Goal: Task Accomplishment & Management: Use online tool/utility

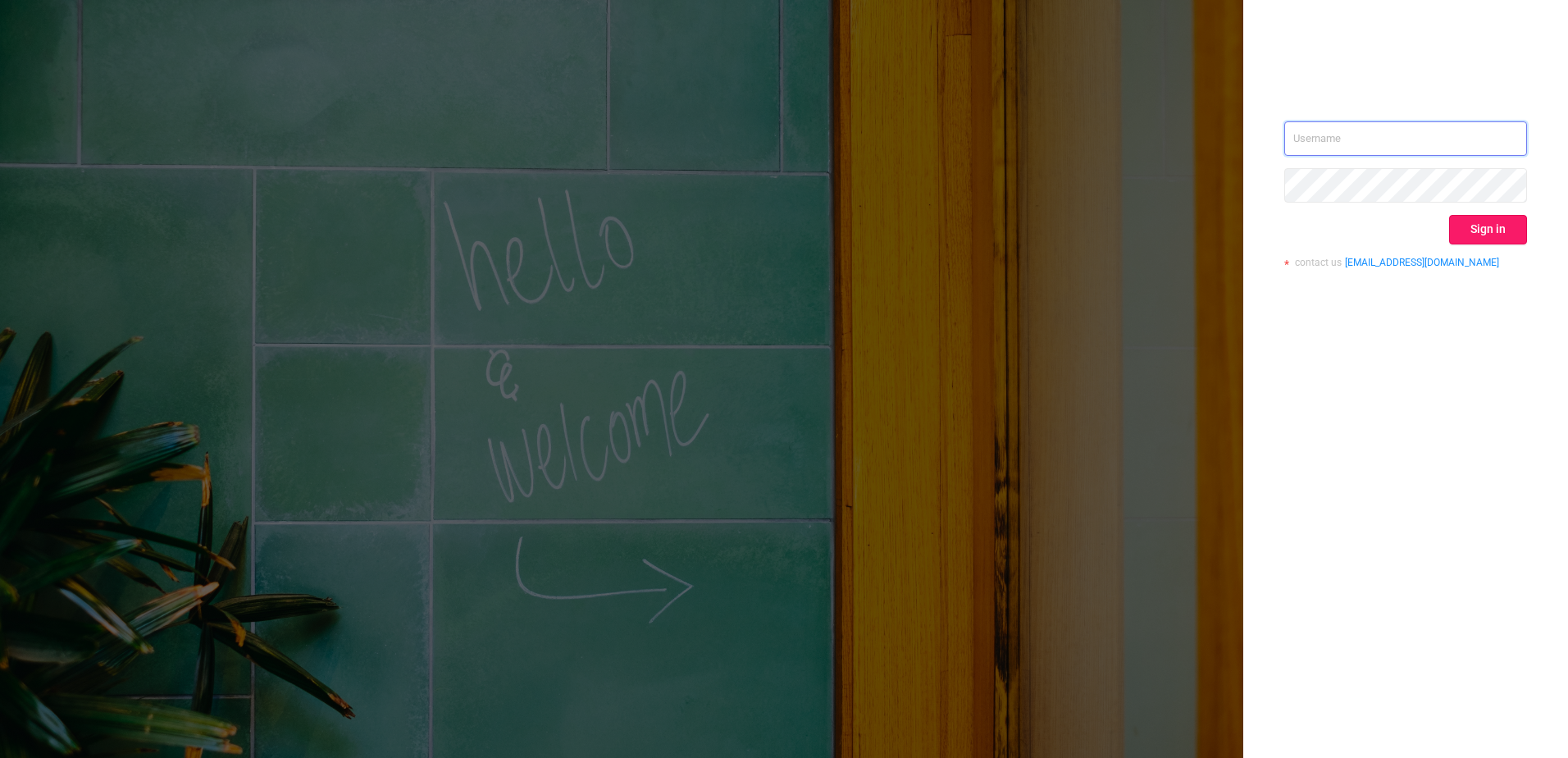
type input "[EMAIL_ADDRESS][DOMAIN_NAME]"
click at [1484, 226] on button "Sign in" at bounding box center [1487, 229] width 78 height 29
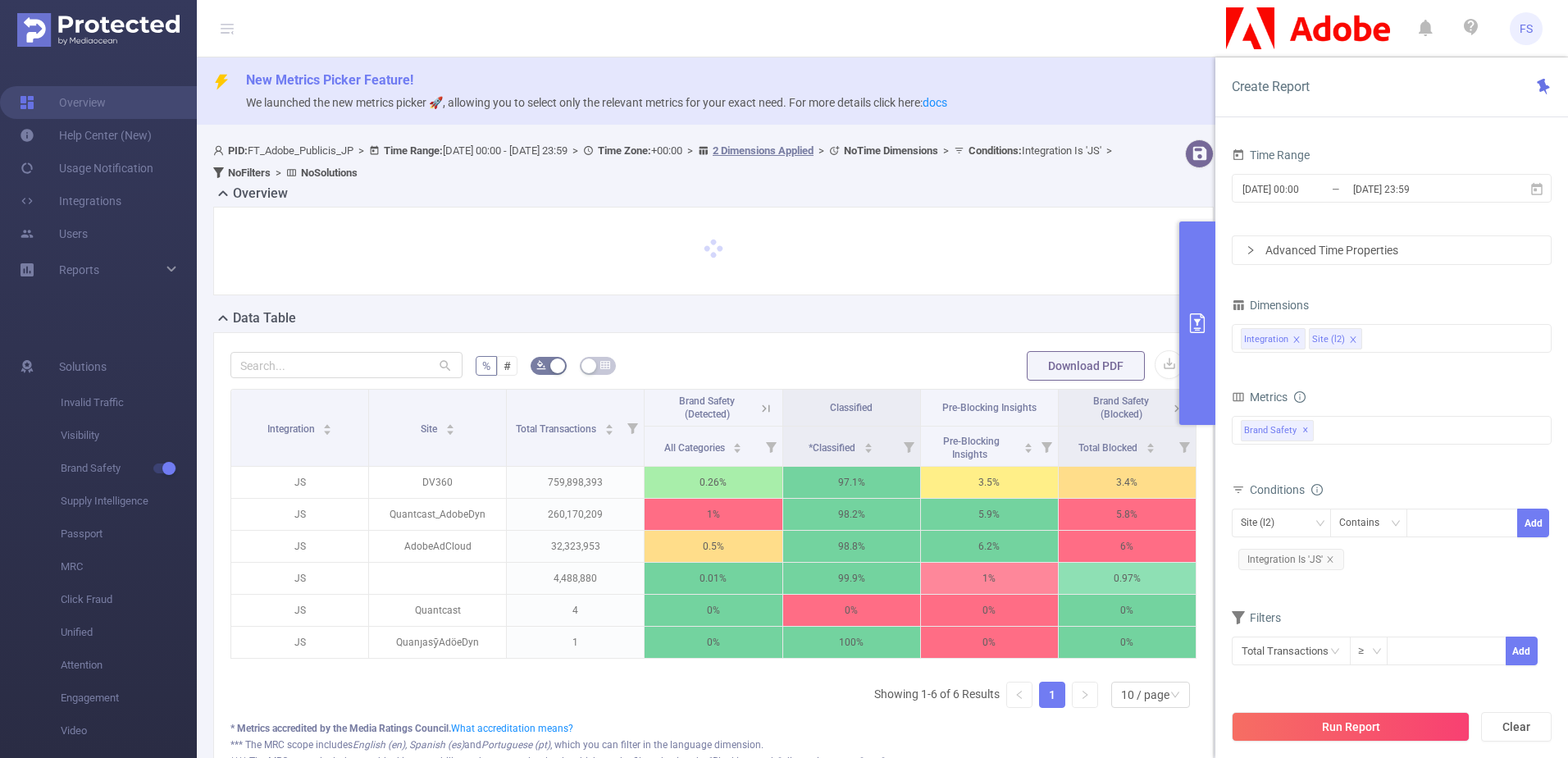
click at [893, 357] on form "% # Download PDF" at bounding box center [713, 366] width 966 height 33
click at [1525, 30] on span "FS" at bounding box center [1526, 29] width 14 height 33
click at [876, 363] on form "% # Download PDF" at bounding box center [713, 366] width 966 height 33
click at [1201, 299] on button "primary" at bounding box center [1196, 323] width 36 height 204
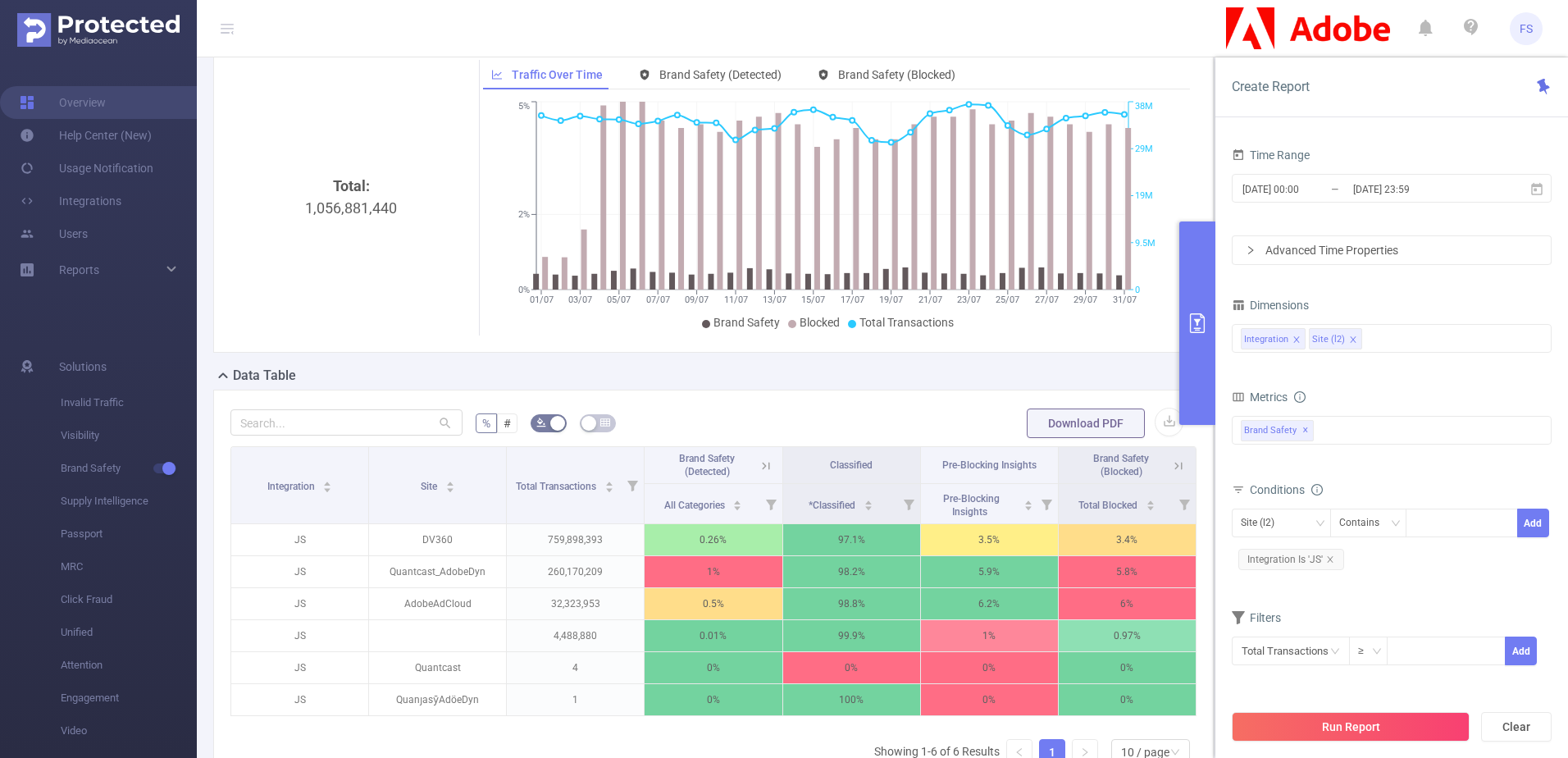
scroll to position [164, 0]
click at [1304, 427] on span "✕" at bounding box center [1305, 431] width 7 height 19
click at [1305, 426] on div at bounding box center [1391, 428] width 320 height 26
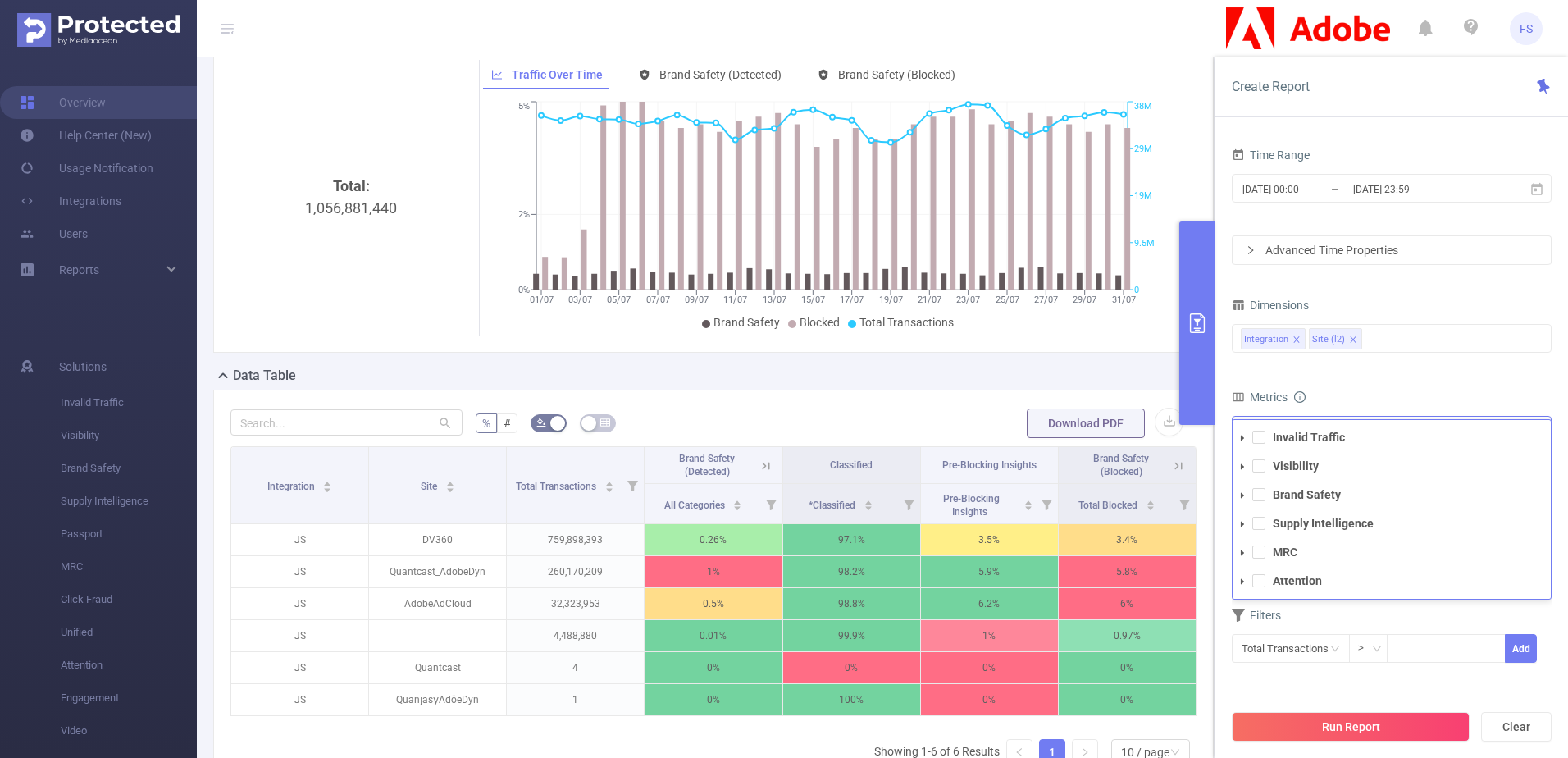
click at [1243, 500] on span at bounding box center [1242, 495] width 19 height 19
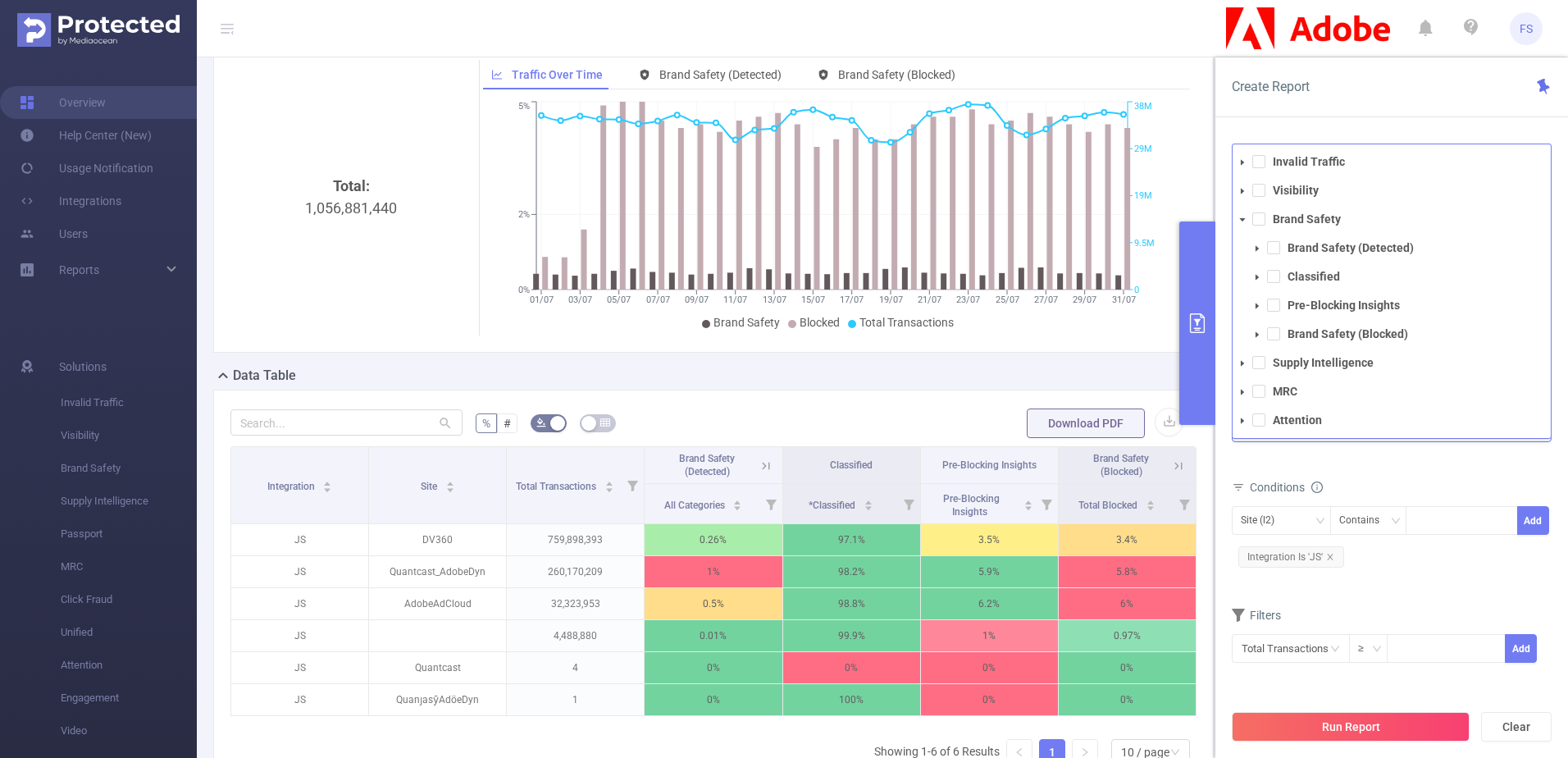
click at [1256, 331] on icon "icon: caret-down" at bounding box center [1257, 334] width 3 height 6
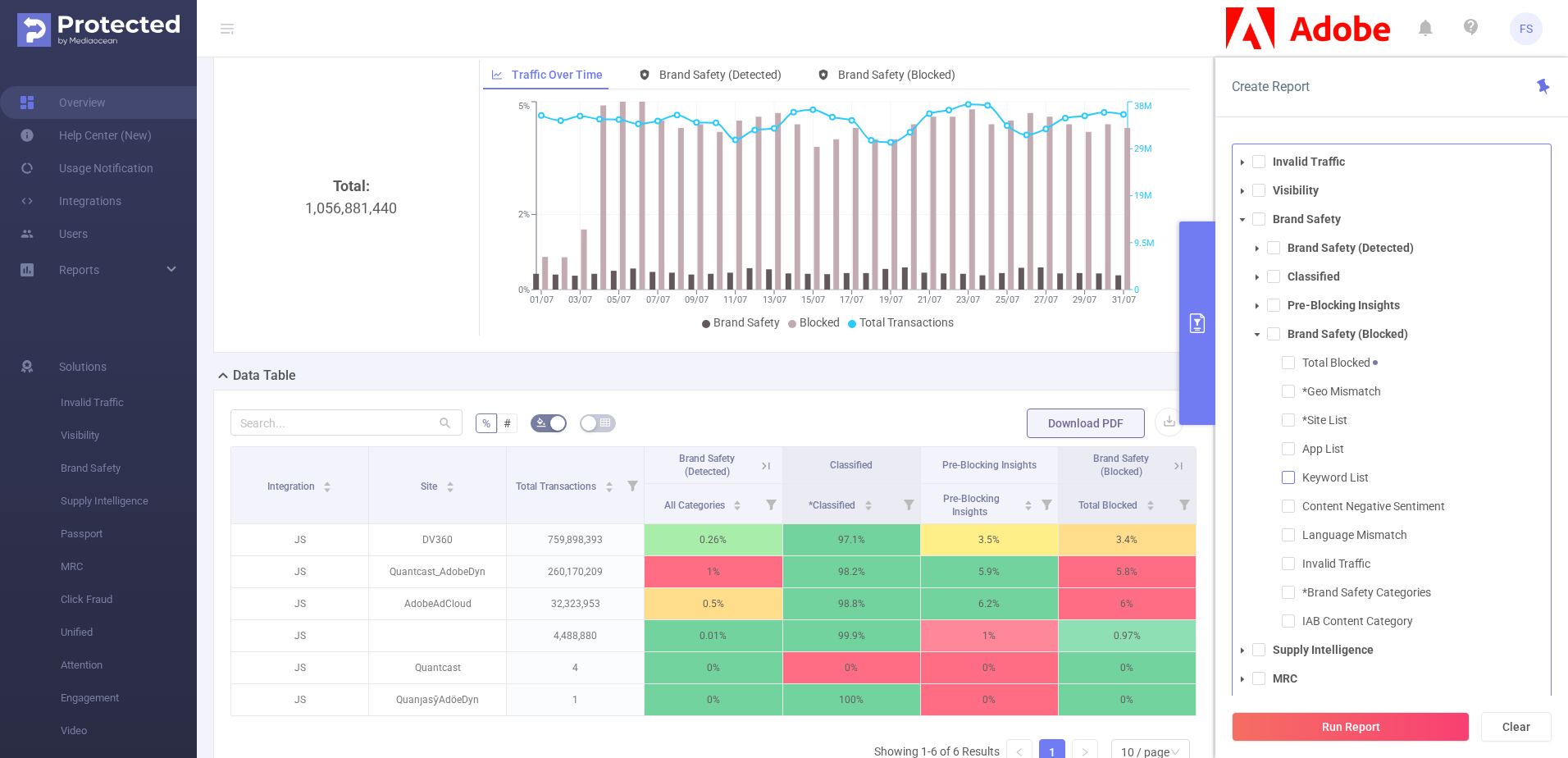
click at [1290, 479] on span at bounding box center [1289, 478] width 14 height 14
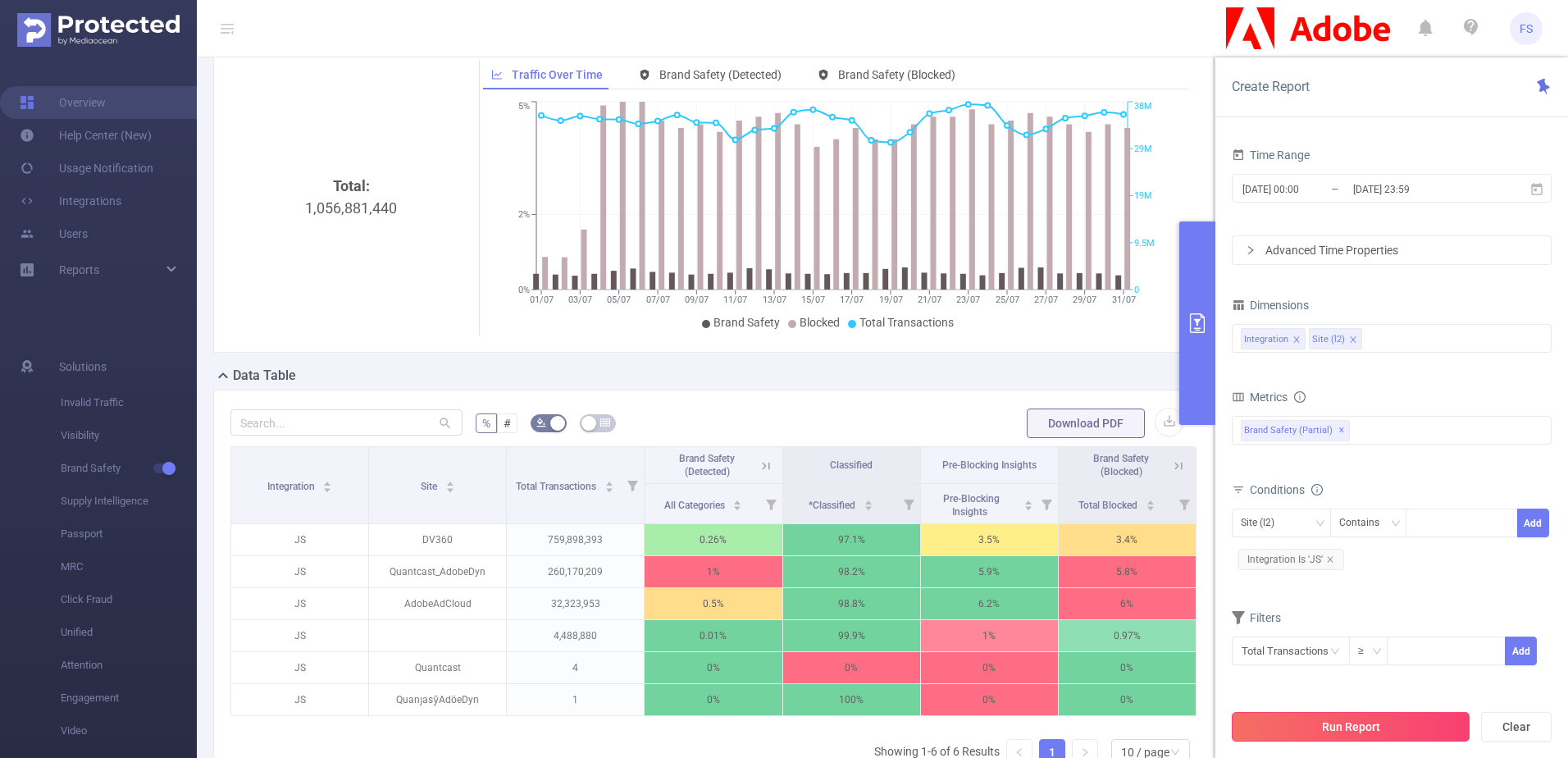
click at [1363, 731] on button "Run Report" at bounding box center [1350, 727] width 238 height 29
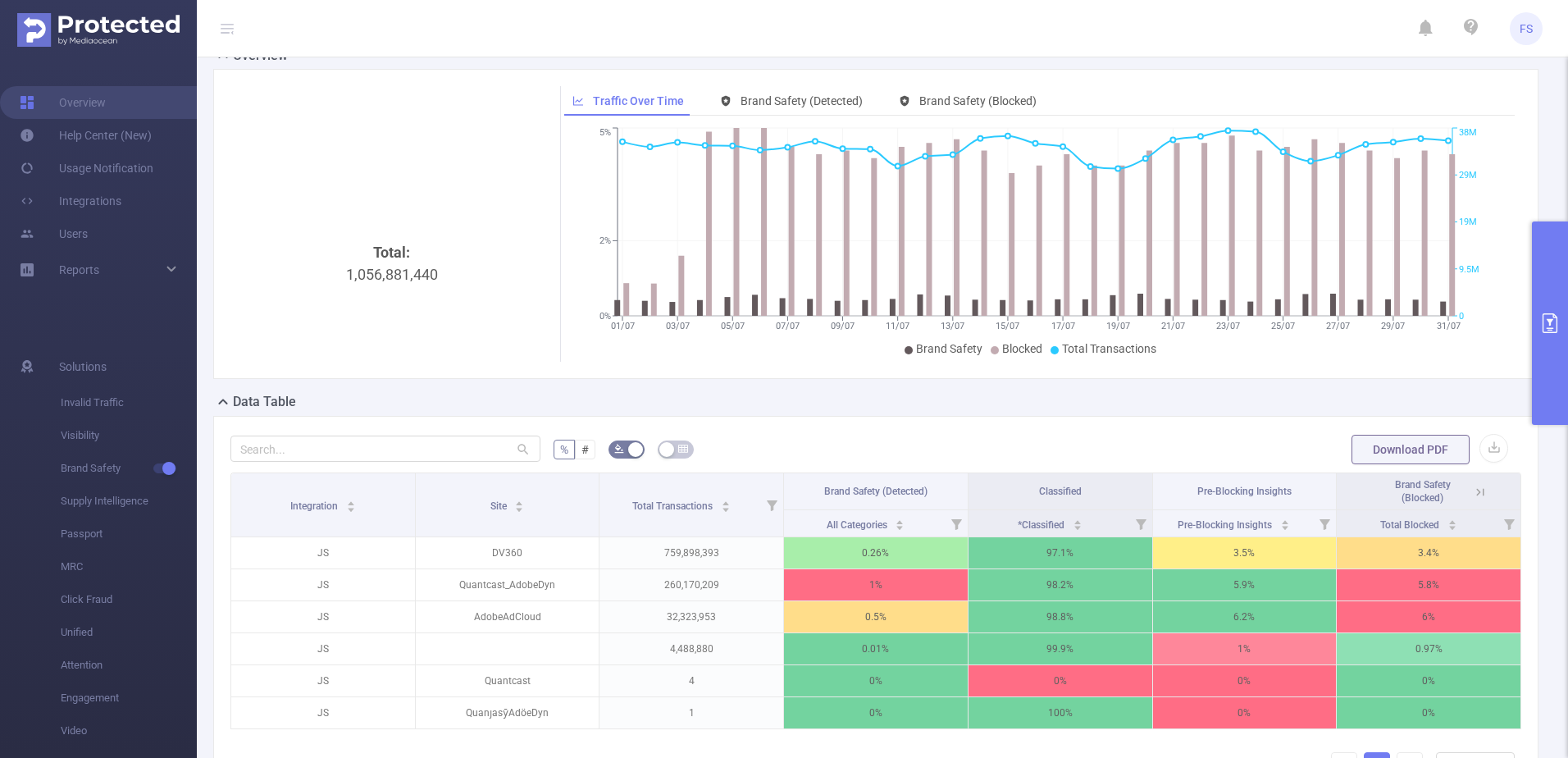
scroll to position [42, 0]
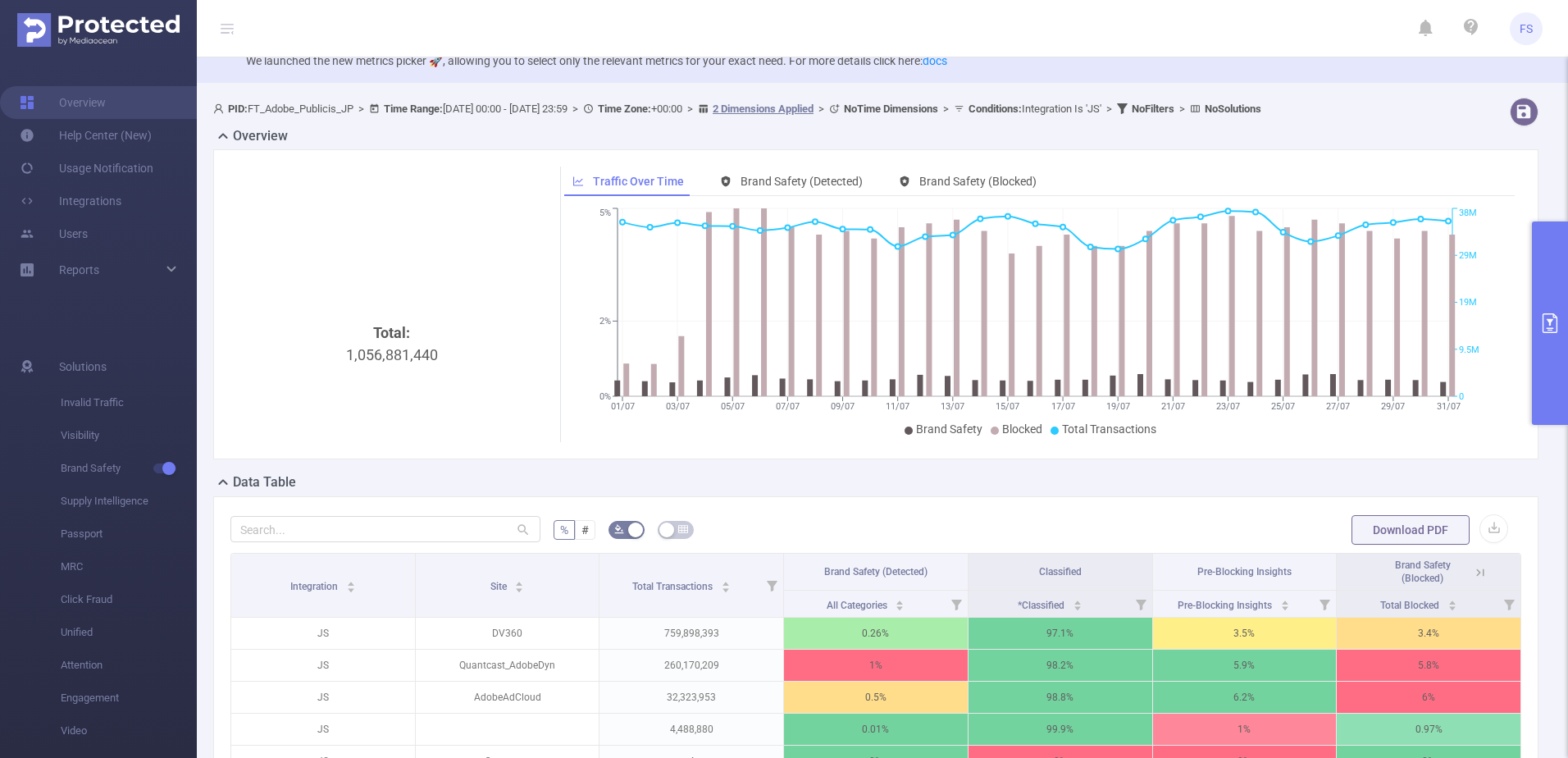
click at [1544, 297] on button "primary" at bounding box center [1550, 323] width 36 height 204
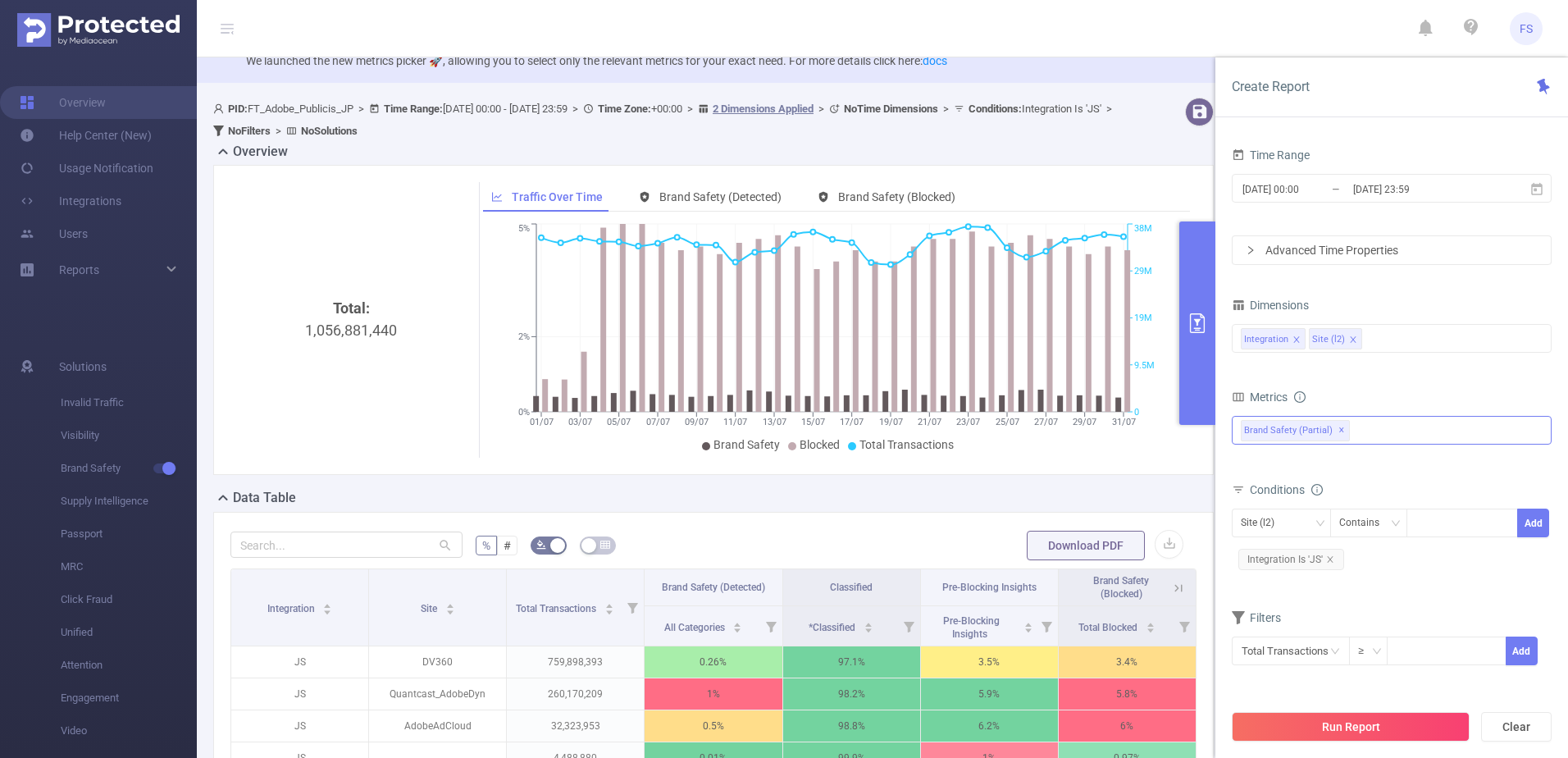
click at [1363, 428] on div "Invalid Traffic Visibility Brand Safety Brand Safety (Detected) Classified Pre-…" at bounding box center [1391, 430] width 320 height 29
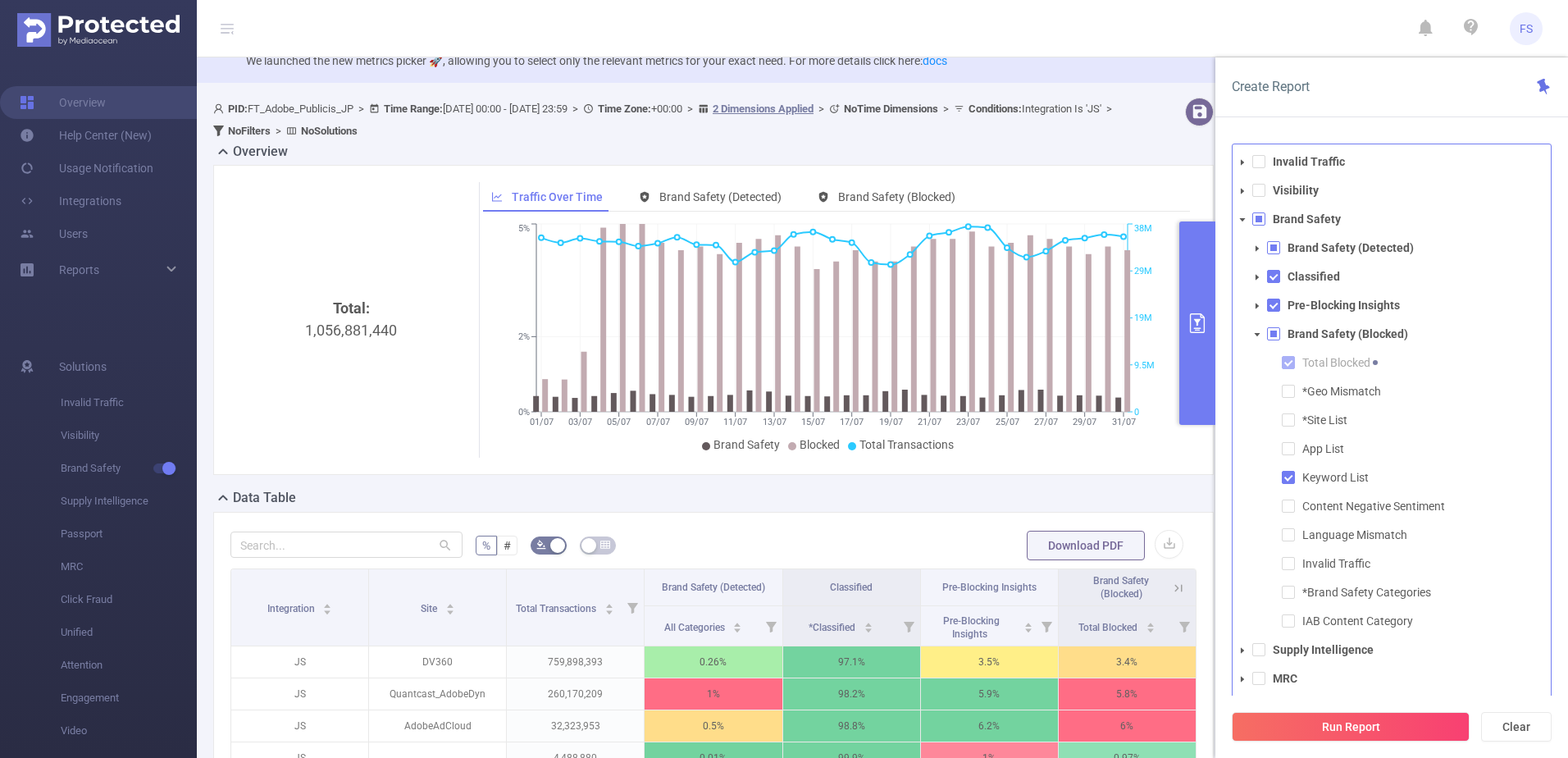
click at [1261, 338] on span at bounding box center [1257, 335] width 19 height 19
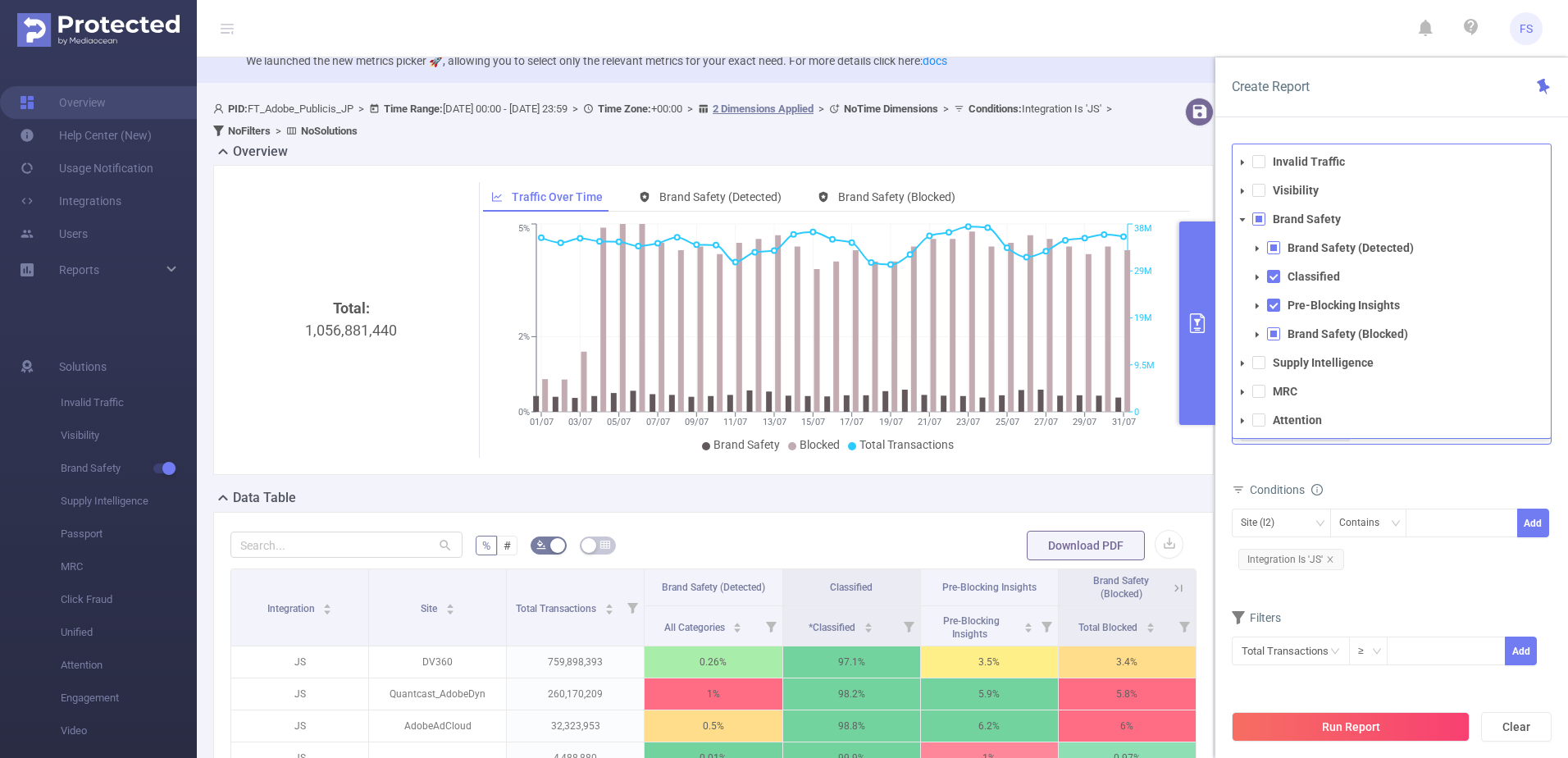
click at [1258, 245] on icon "icon: caret-down" at bounding box center [1257, 248] width 8 height 8
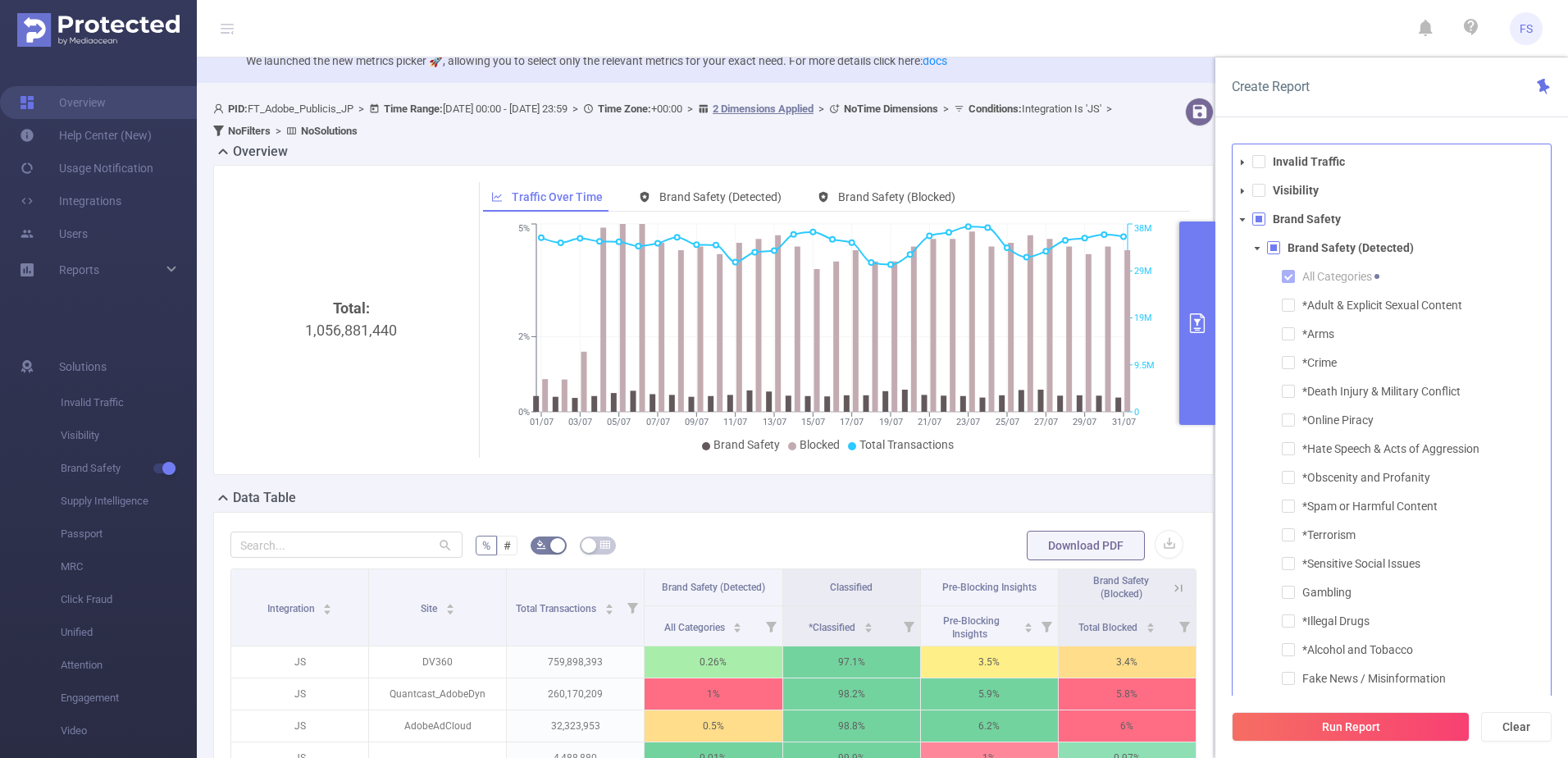
click at [1258, 245] on icon "icon: caret-down" at bounding box center [1257, 248] width 8 height 8
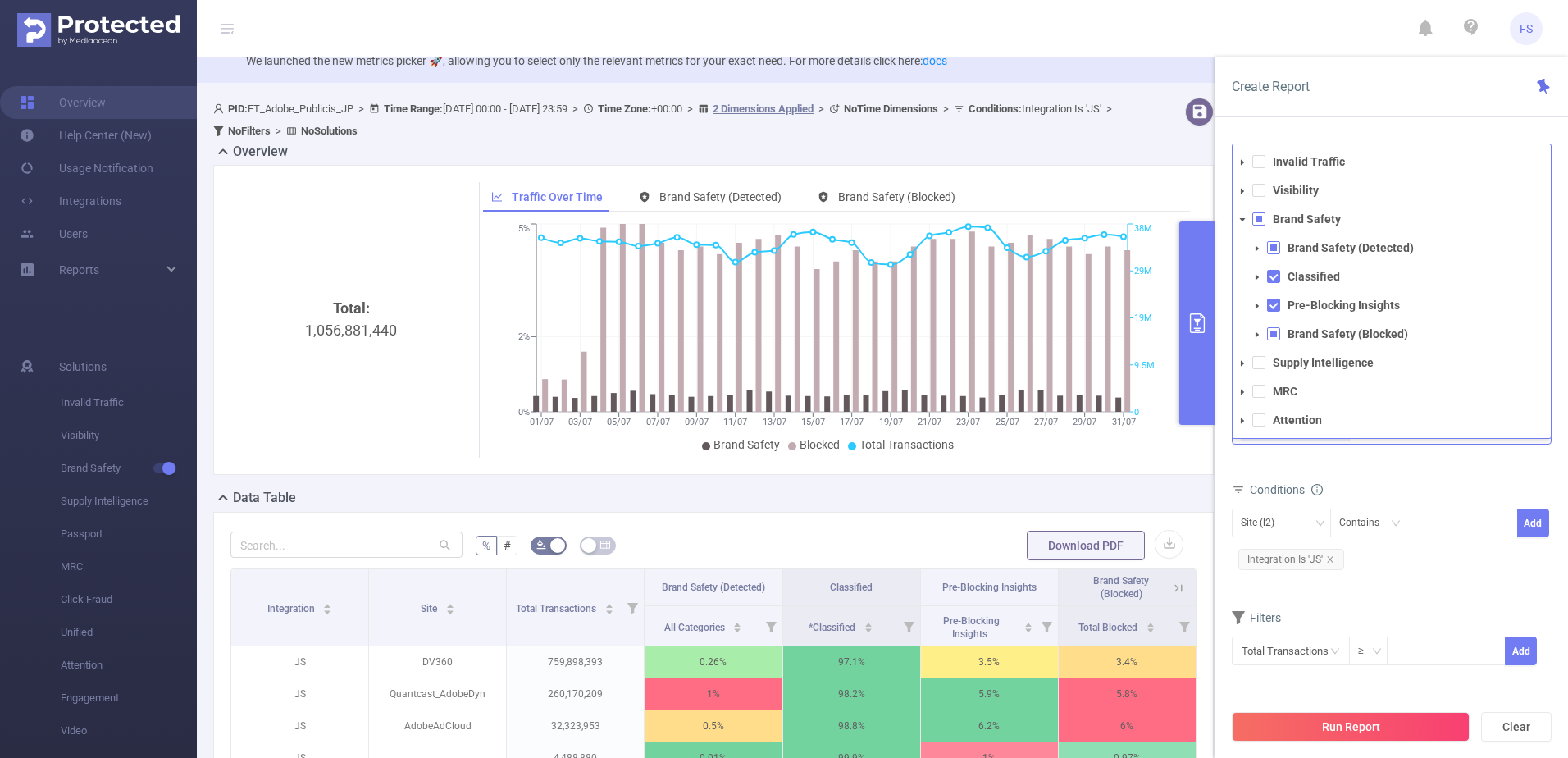
click at [1258, 272] on span at bounding box center [1257, 278] width 19 height 19
click at [1258, 341] on span at bounding box center [1257, 335] width 19 height 19
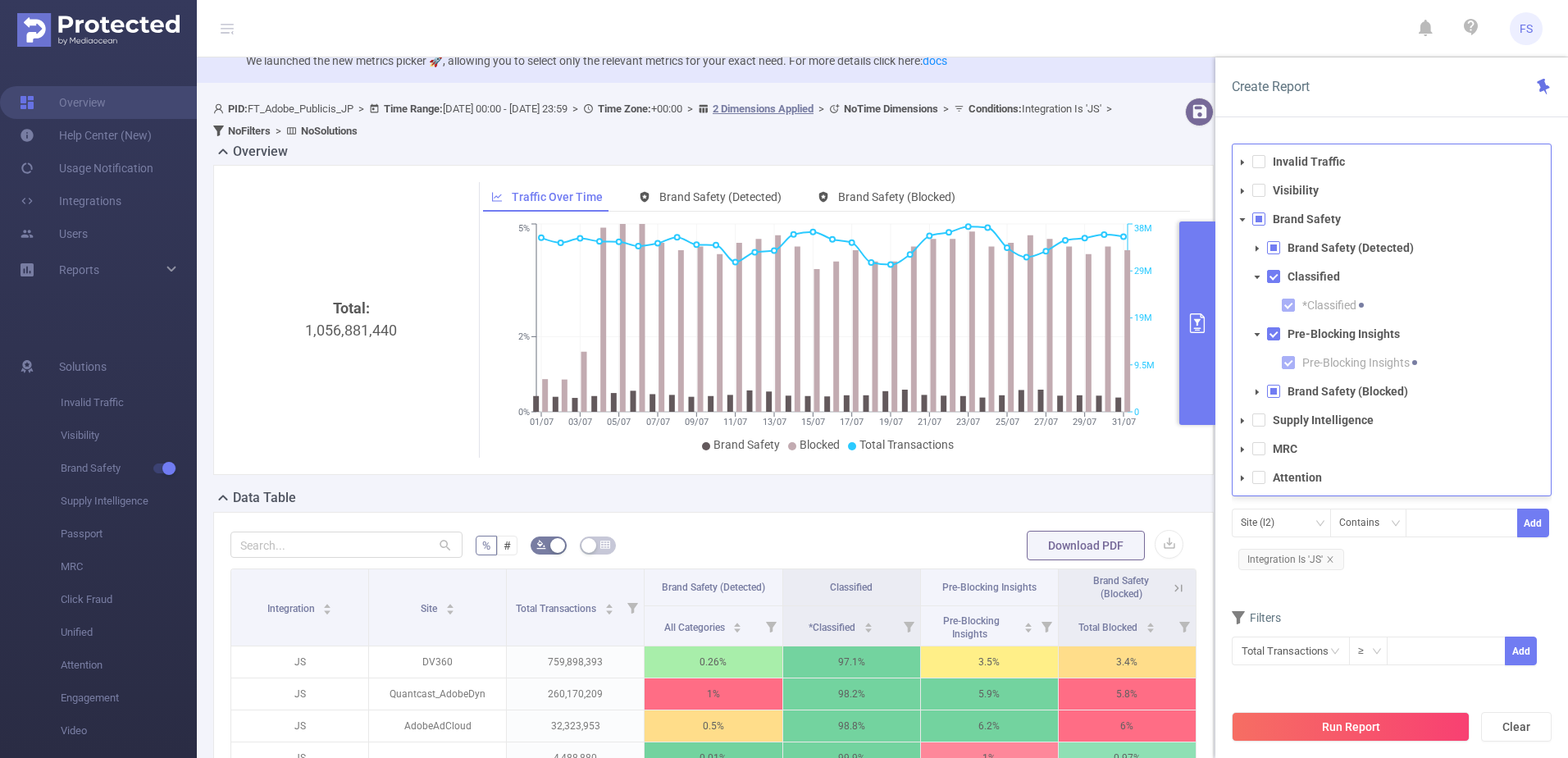
click at [1259, 400] on span at bounding box center [1257, 392] width 19 height 19
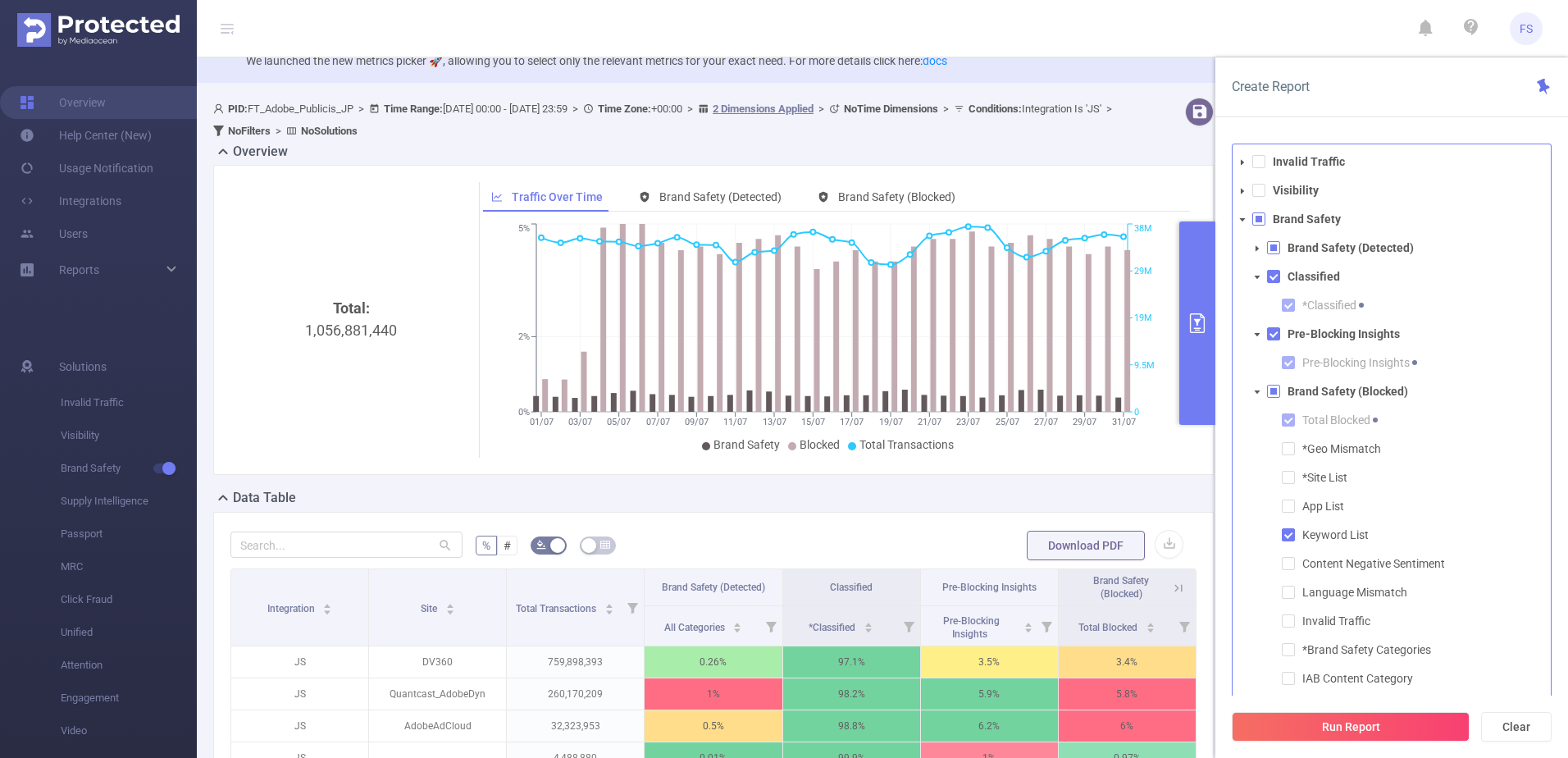
click at [1262, 246] on span at bounding box center [1257, 248] width 19 height 19
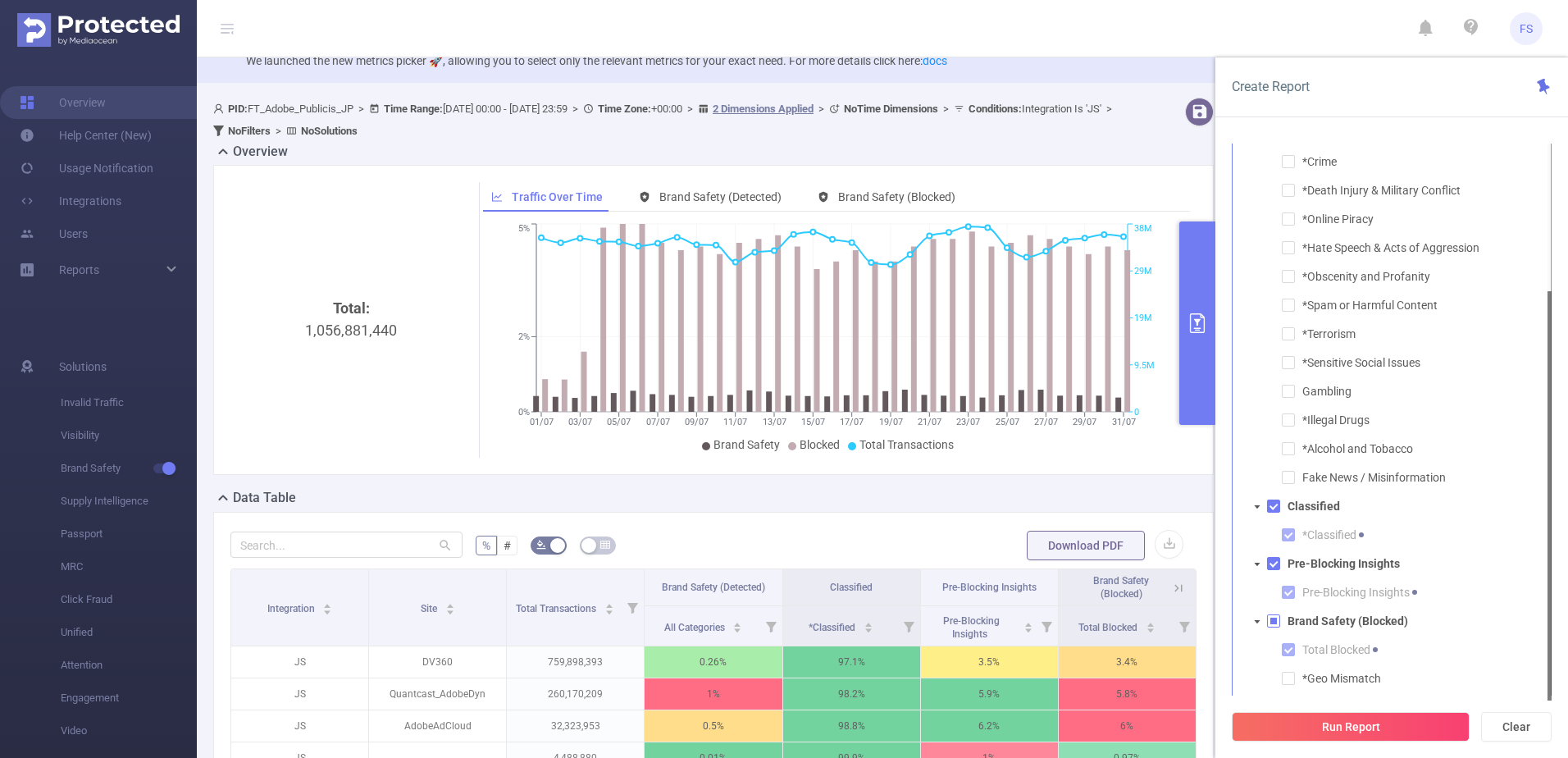
scroll to position [82, 0]
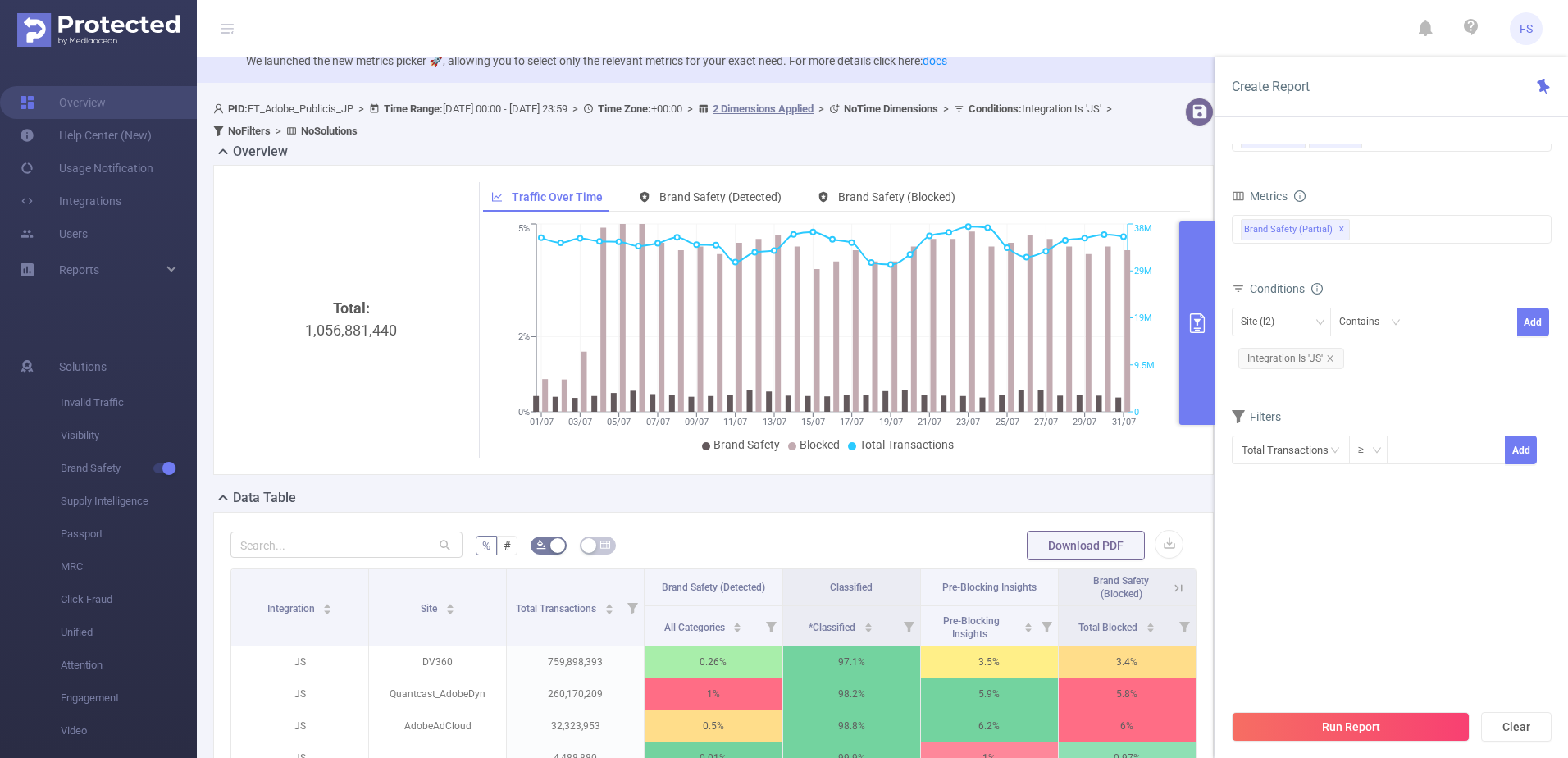
click at [1183, 72] on div "New Metrics Picker Feature! We launched the new metrics picker 🚀, allowing you …" at bounding box center [882, 49] width 1371 height 67
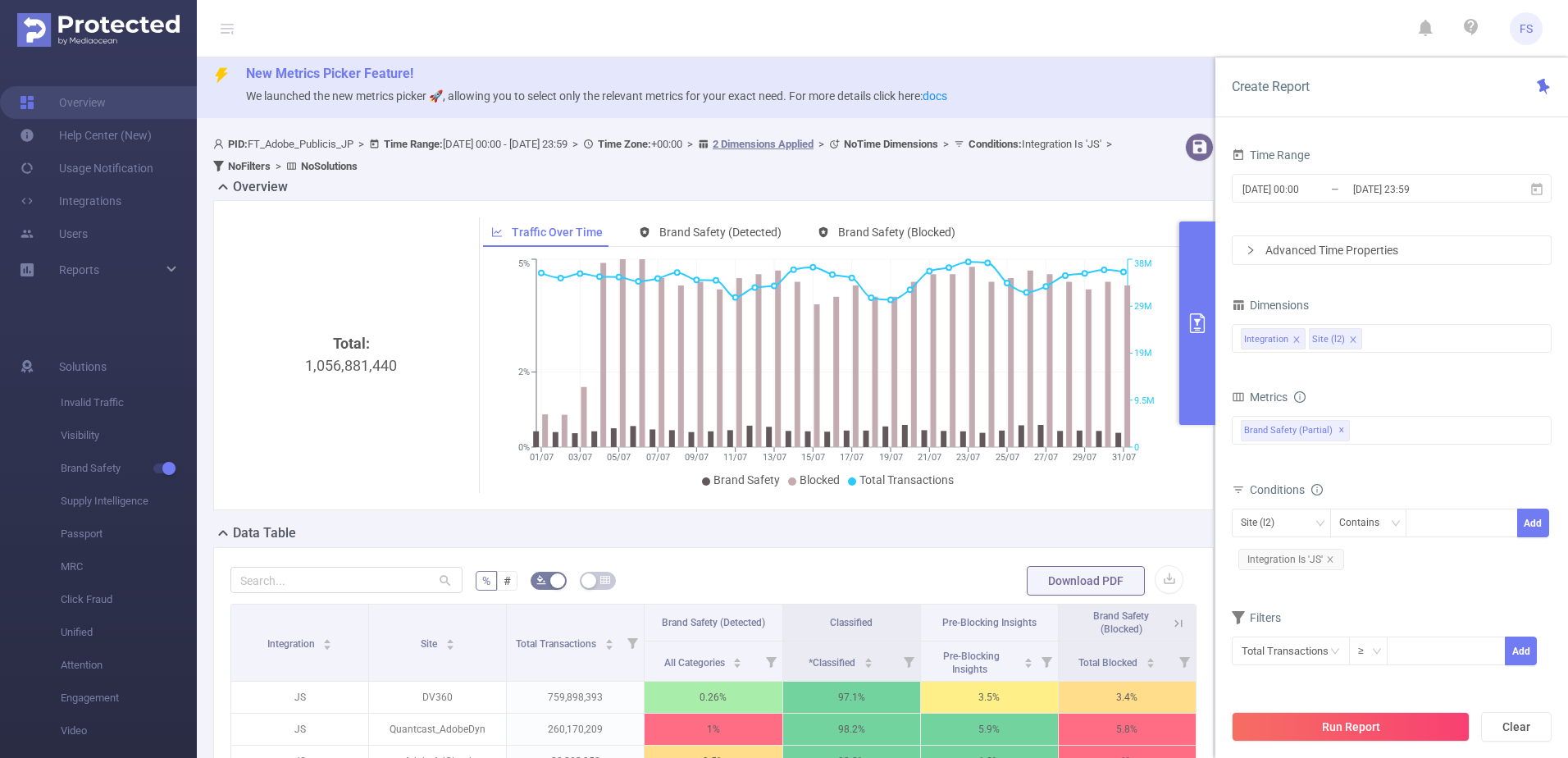
scroll to position [0, 0]
